Goal: Check status: Check status

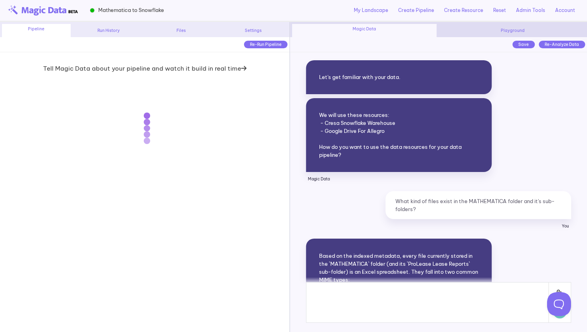
scroll to position [16591, 0]
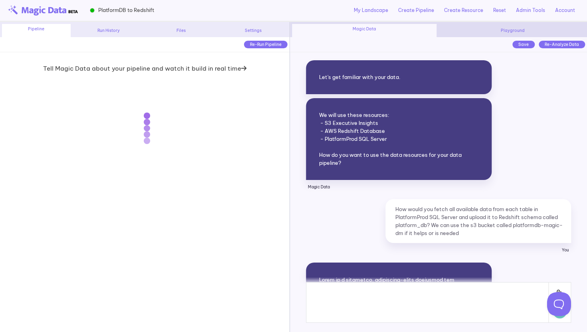
scroll to position [5169, 0]
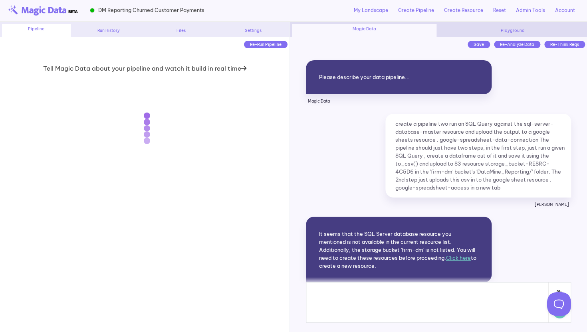
scroll to position [4324, 0]
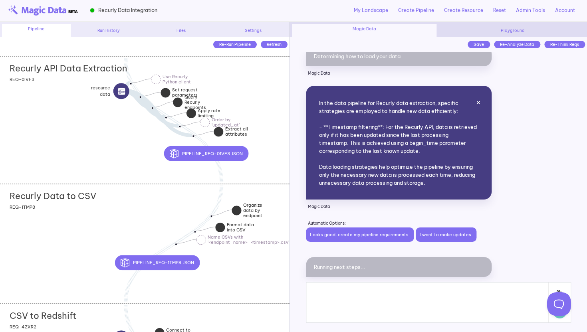
scroll to position [2766, 0]
